Goal: Information Seeking & Learning: Learn about a topic

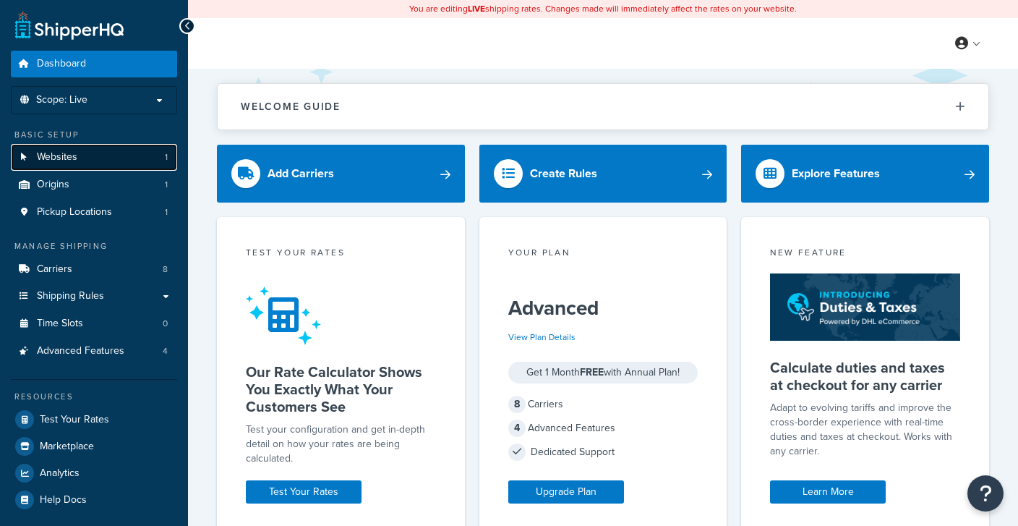
click at [41, 158] on span "Websites" at bounding box center [57, 157] width 40 height 12
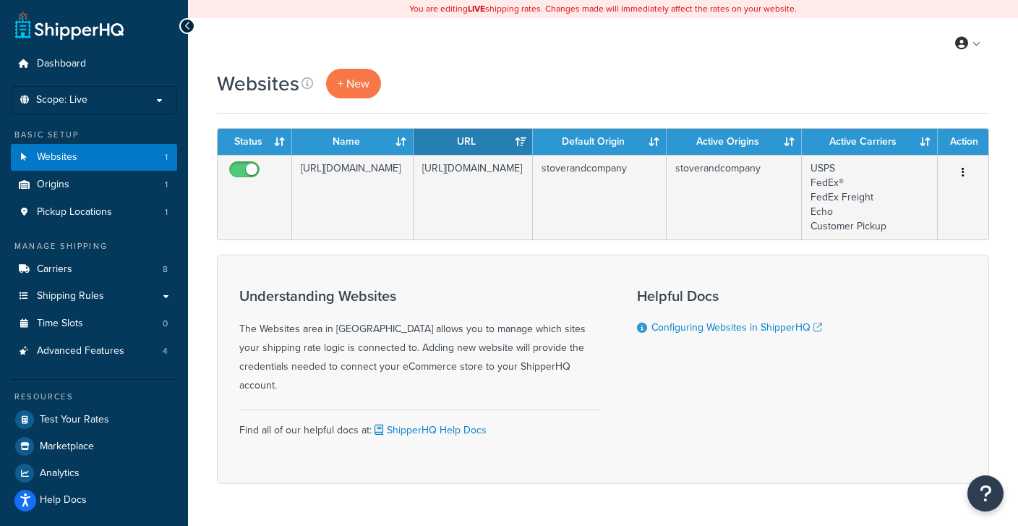
click at [742, 39] on div "My Profile Billing Global Settings Contact Us Logout" at bounding box center [603, 43] width 830 height 51
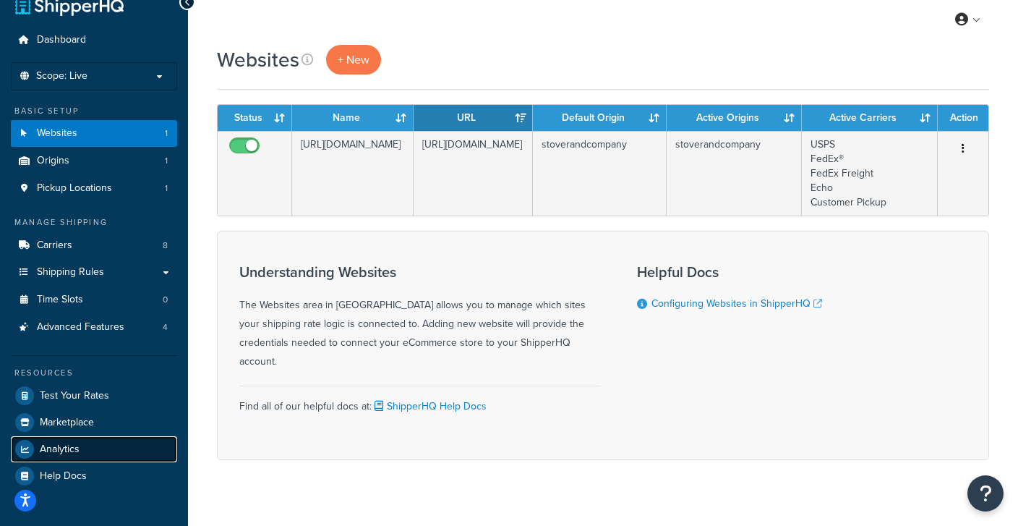
click at [47, 445] on span "Analytics" at bounding box center [60, 449] width 40 height 12
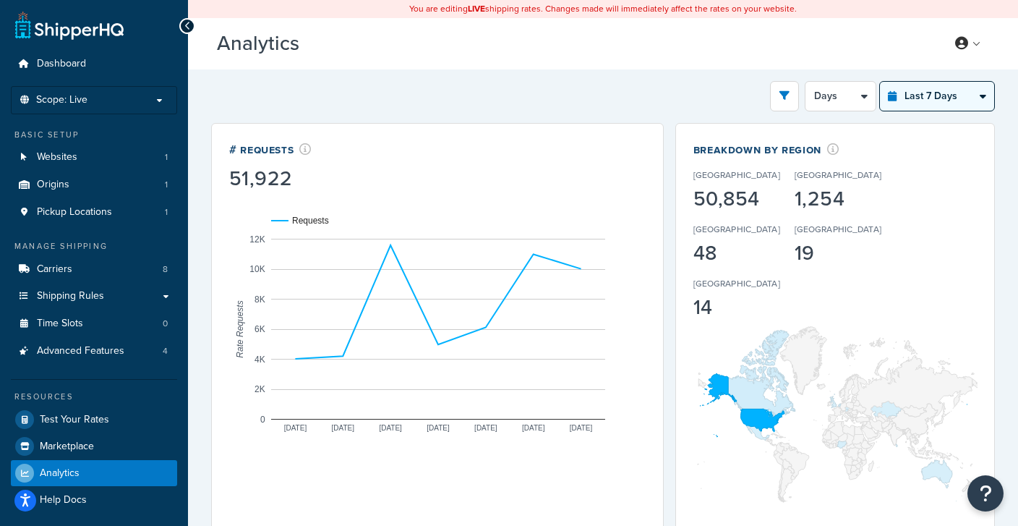
select select "last_year"
click option "Last 12 Months" at bounding box center [0, 0] width 0 height 0
select select "1M"
